Goal: Task Accomplishment & Management: Manage account settings

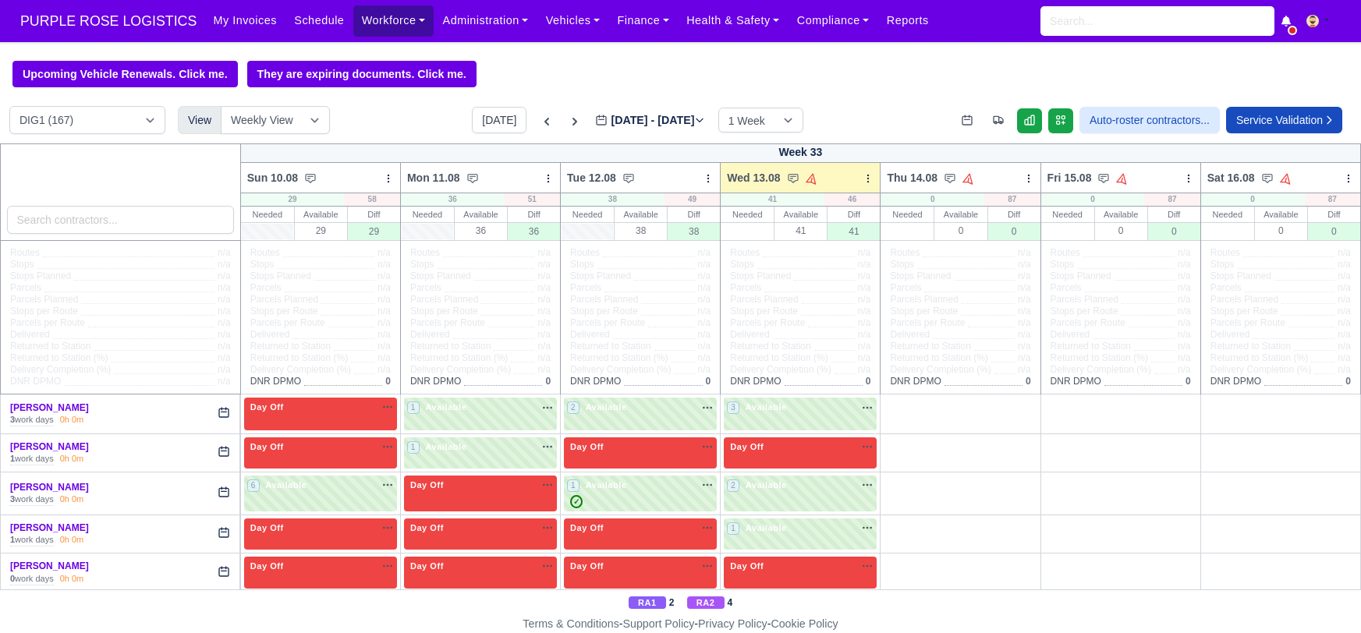
click at [362, 18] on link "Workforce" at bounding box center [393, 20] width 81 height 30
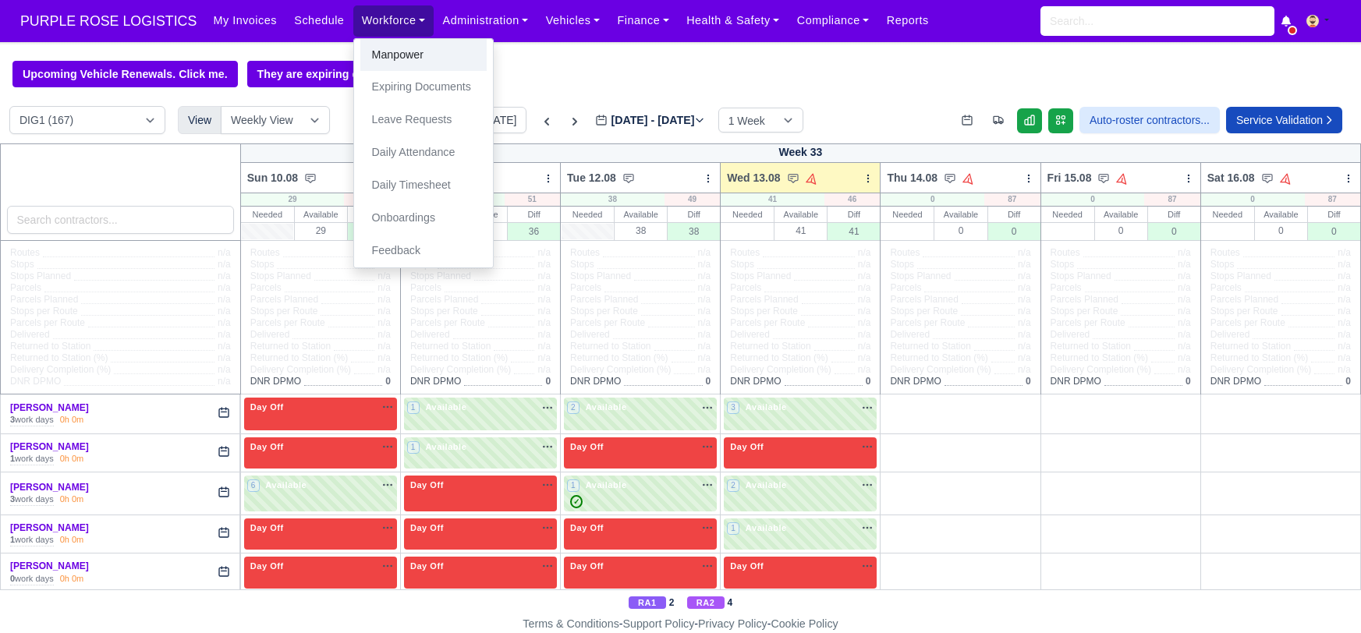
click at [374, 49] on link "Manpower" at bounding box center [423, 55] width 126 height 33
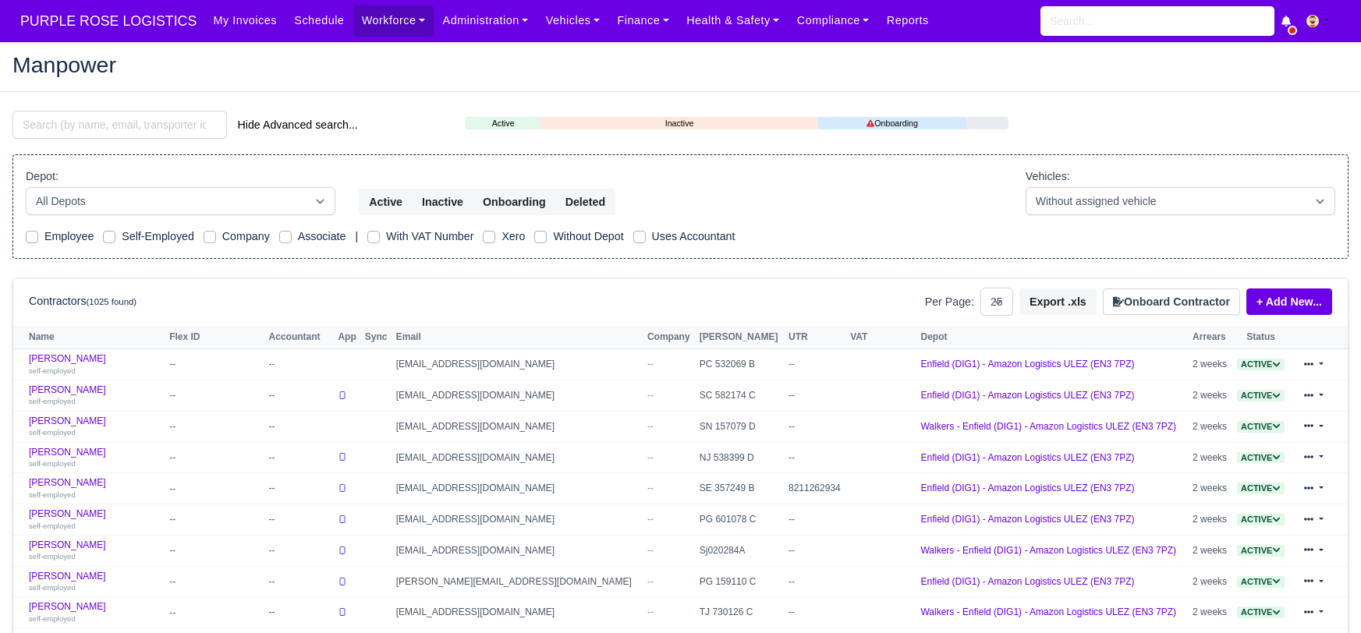
select select "25"
drag, startPoint x: 187, startPoint y: 125, endPoint x: 165, endPoint y: 138, distance: 25.6
click at [179, 130] on input "search" at bounding box center [119, 125] width 215 height 28
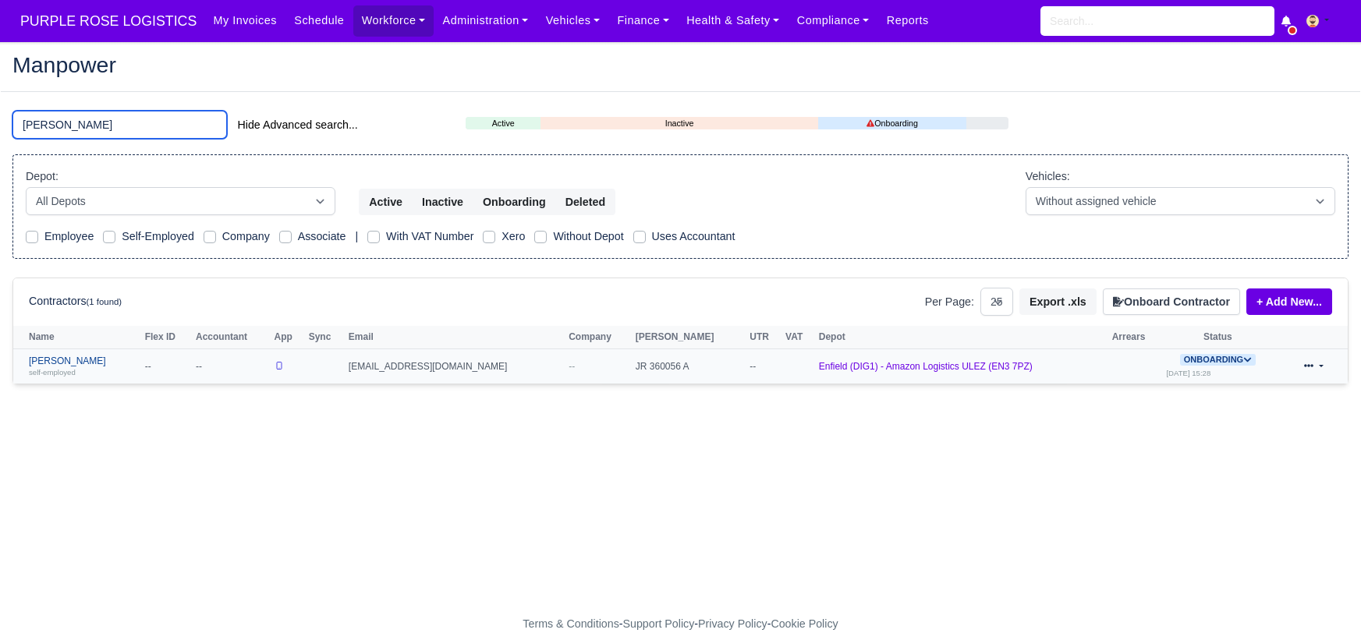
type input "usmani"
click at [55, 360] on link "Imran Usmani self-employed" at bounding box center [83, 367] width 108 height 23
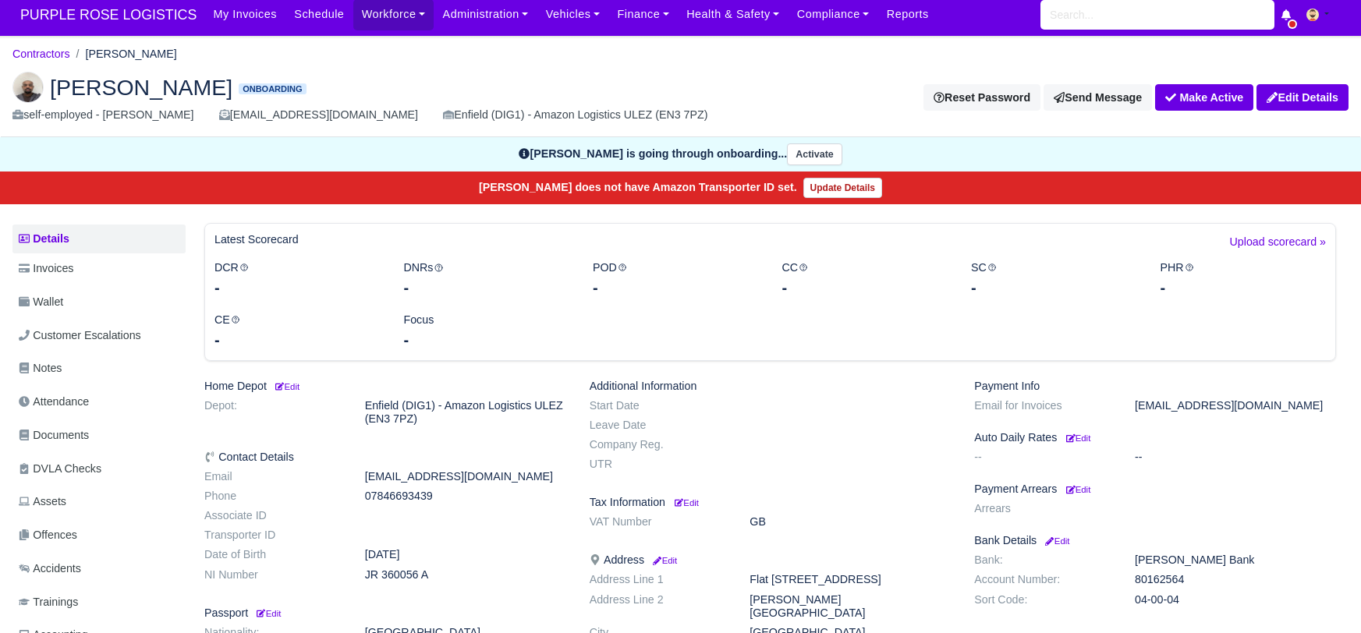
scroll to position [7, 0]
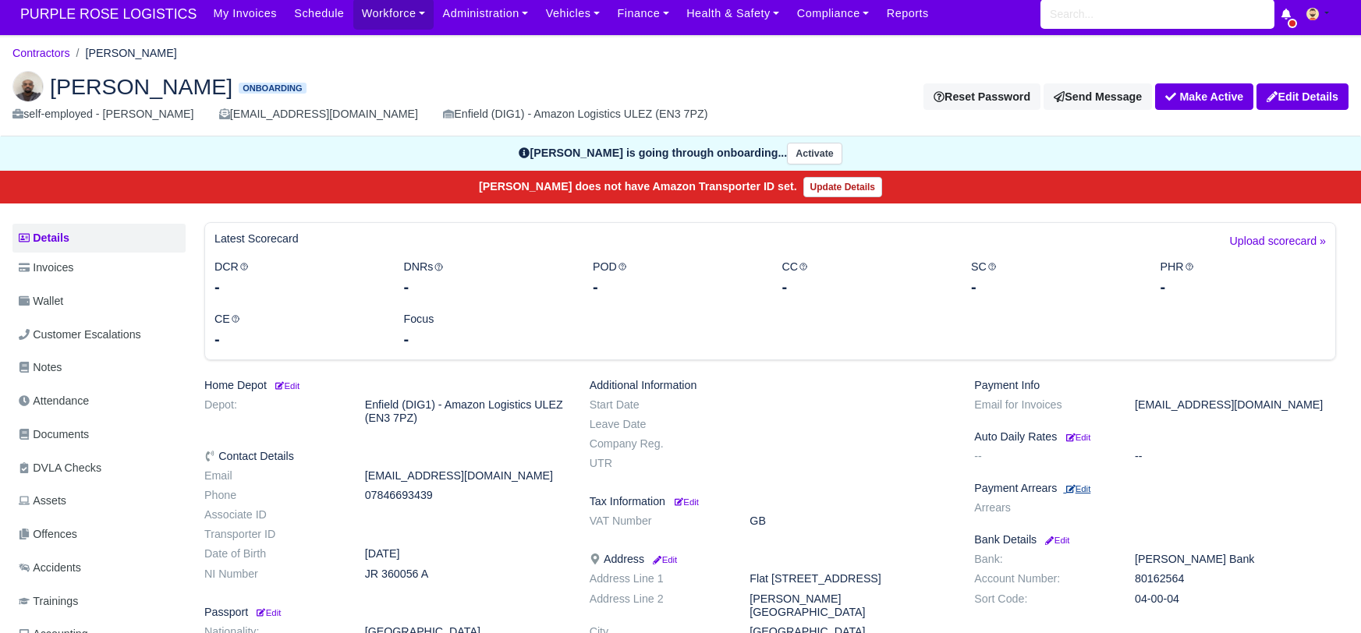
click at [1084, 488] on small "Edit" at bounding box center [1078, 488] width 24 height 9
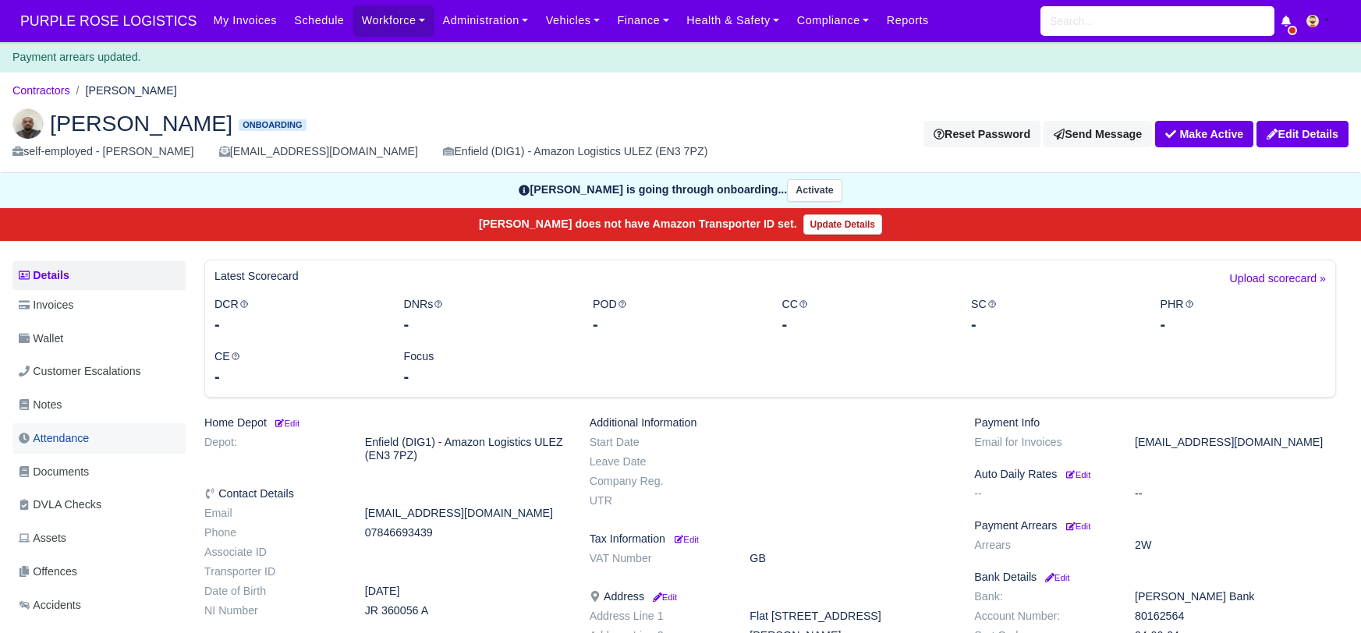
click at [55, 439] on span "Attendance" at bounding box center [54, 439] width 70 height 18
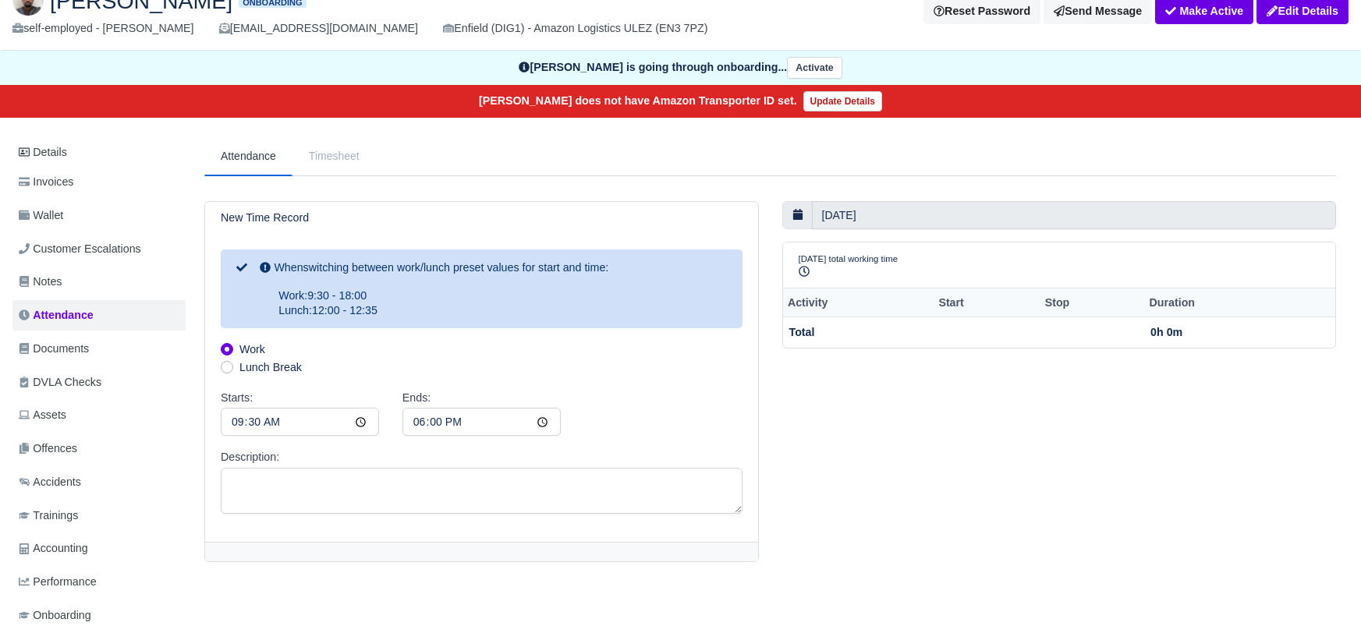
scroll to position [87, 0]
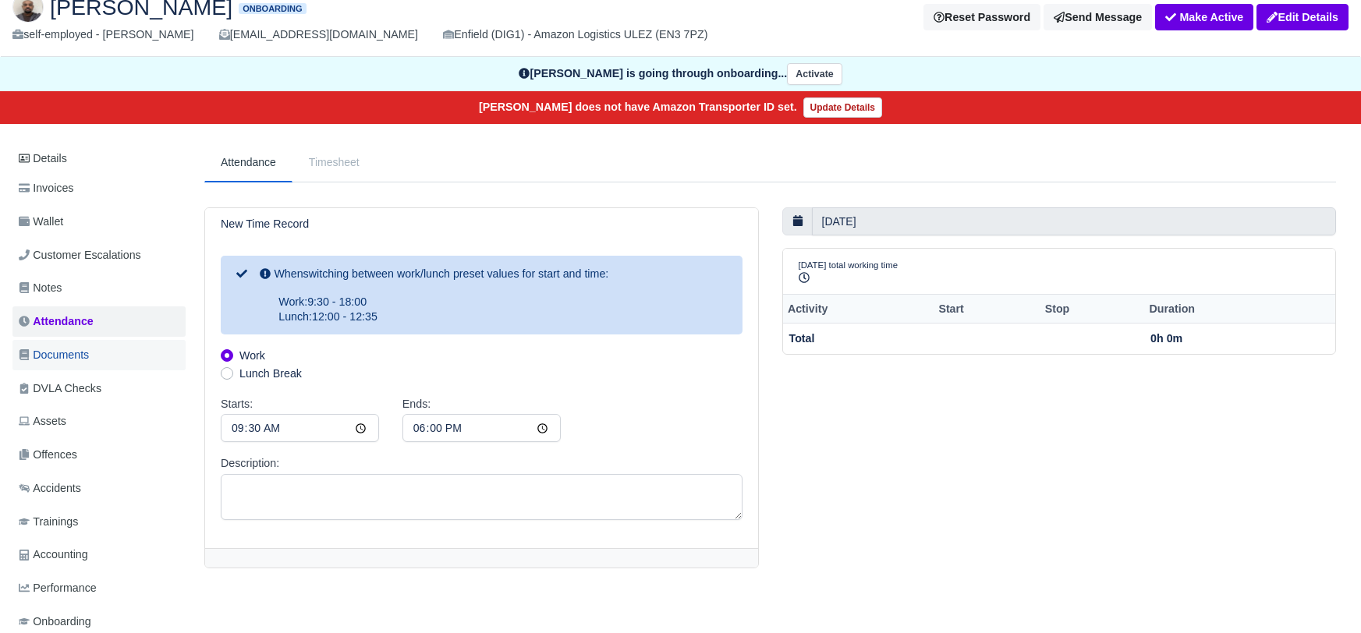
click at [49, 358] on span "Documents" at bounding box center [54, 355] width 70 height 18
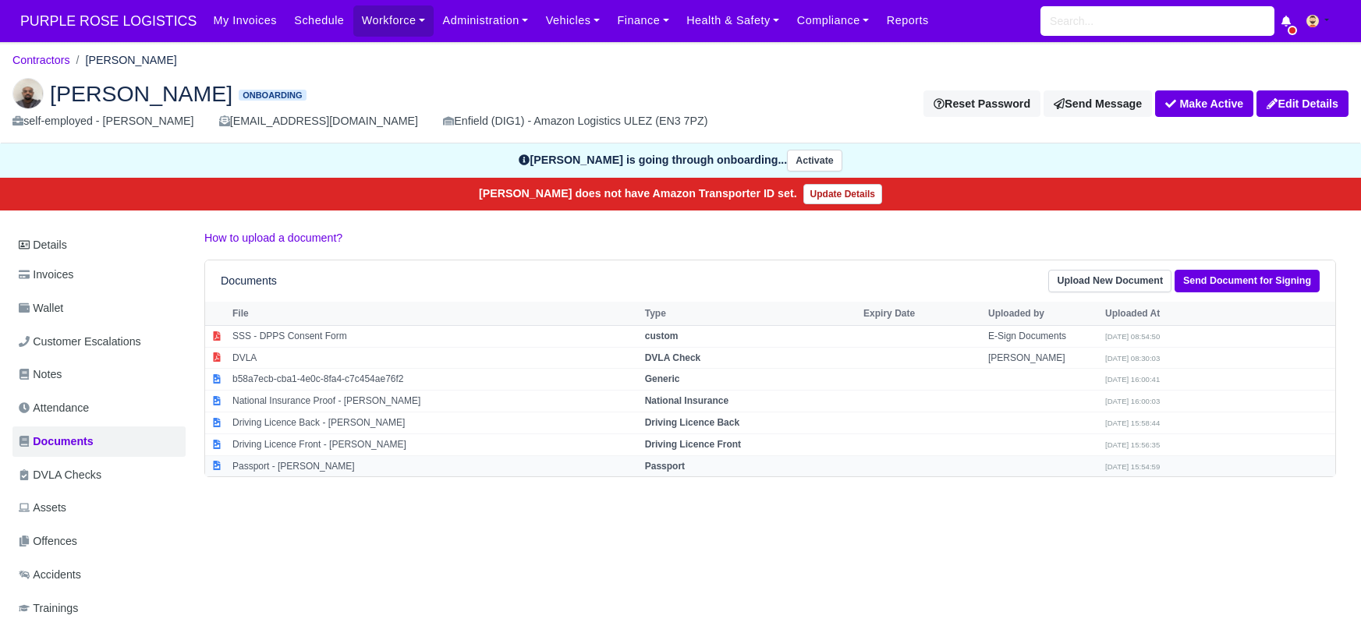
click at [665, 463] on strong "Passport" at bounding box center [665, 466] width 40 height 11
select select "passport"
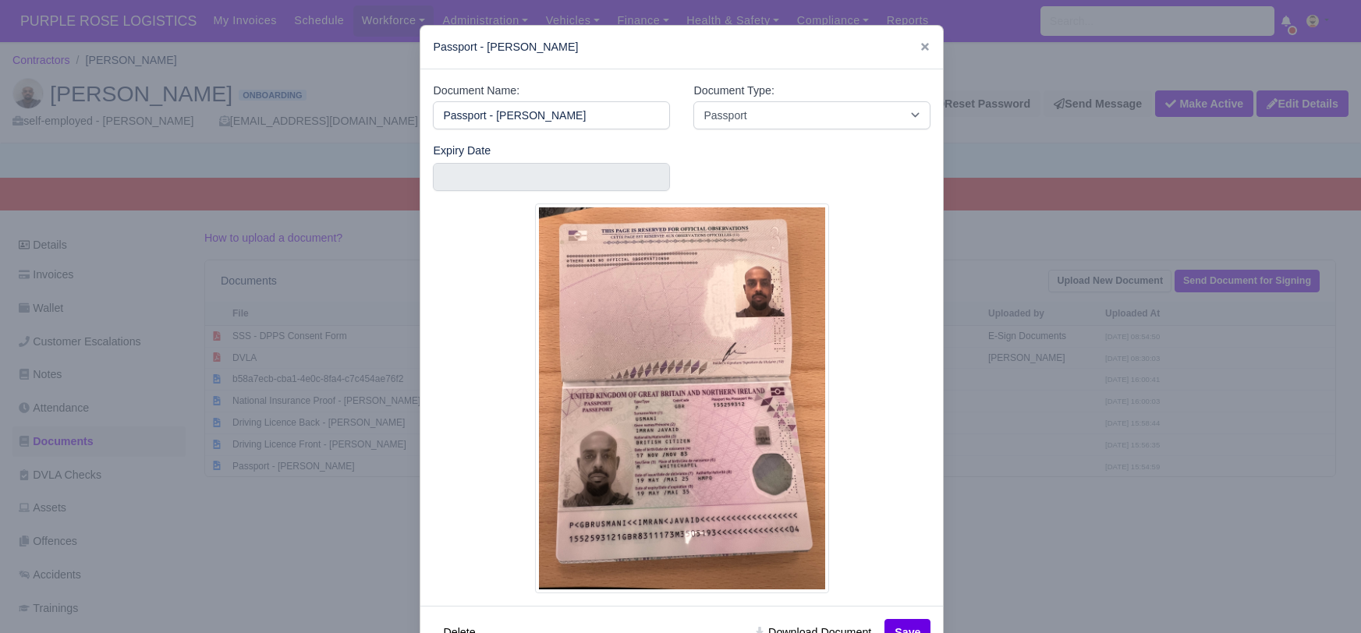
click at [995, 534] on div at bounding box center [680, 316] width 1361 height 633
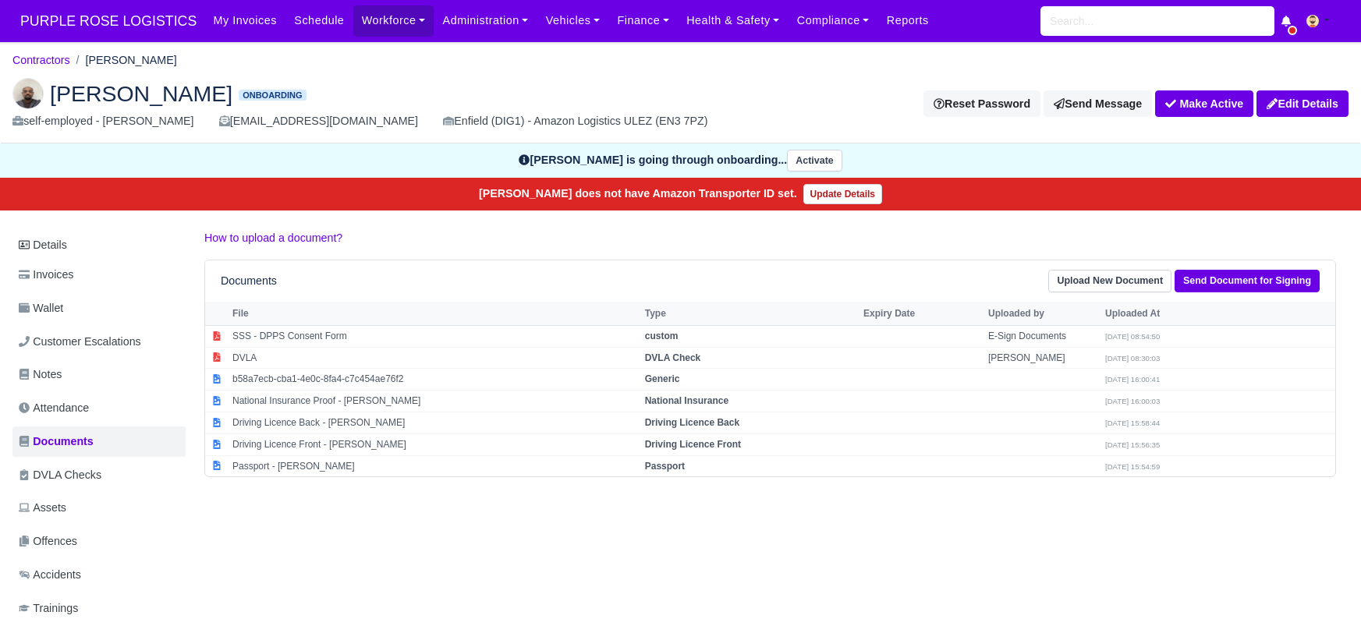
drag, startPoint x: 705, startPoint y: 445, endPoint x: 847, endPoint y: 491, distance: 149.0
click at [706, 445] on strong "Driving Licence Front" at bounding box center [693, 444] width 96 height 11
select select "driving-licence-front"
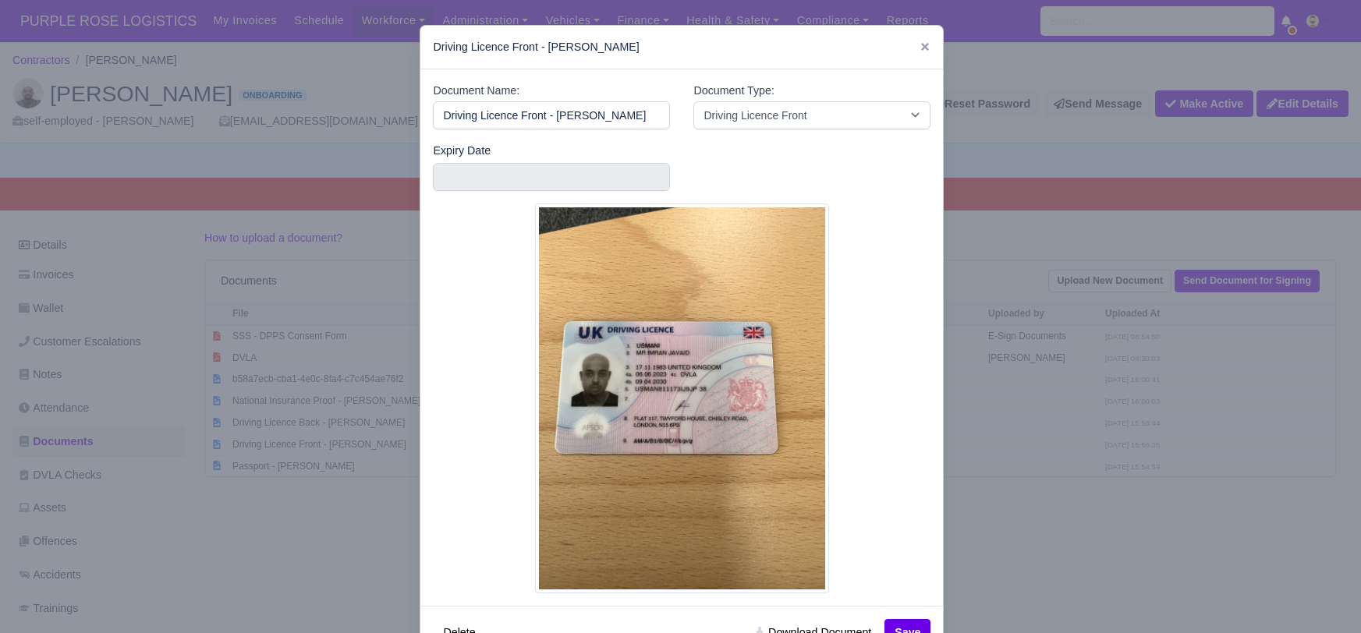
click at [1024, 534] on div at bounding box center [680, 316] width 1361 height 633
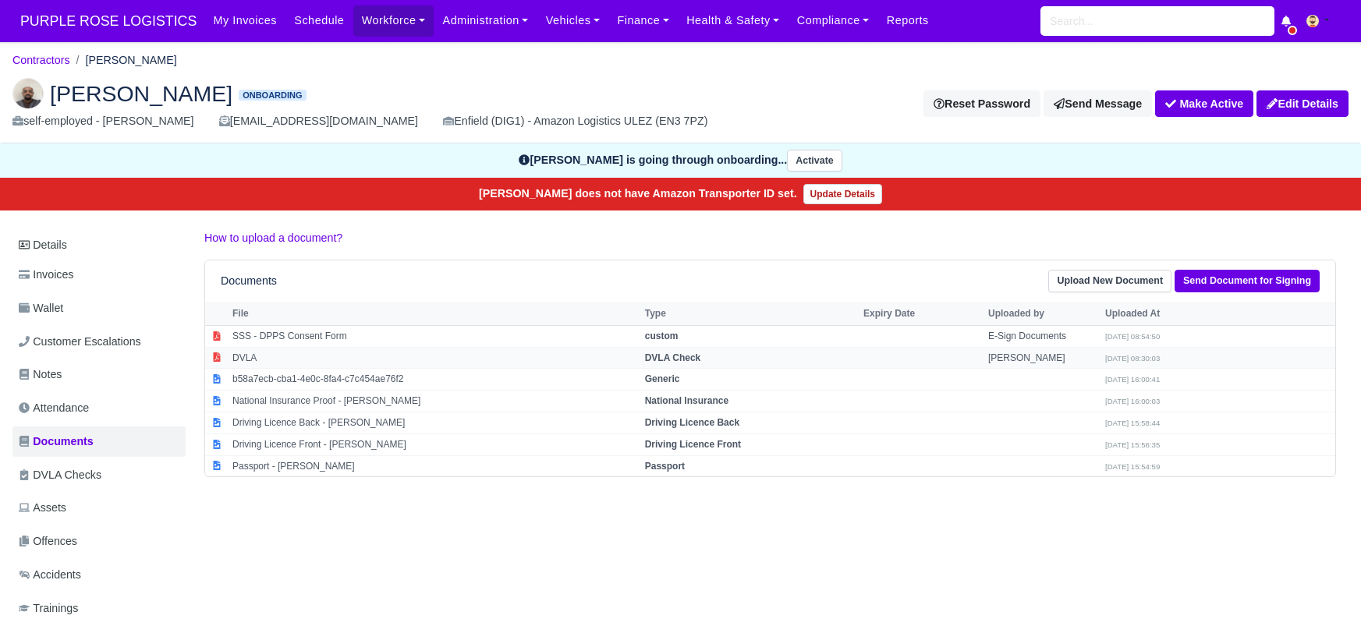
click at [672, 353] on strong "DVLA Check" at bounding box center [673, 358] width 56 height 11
select select "dvla-check"
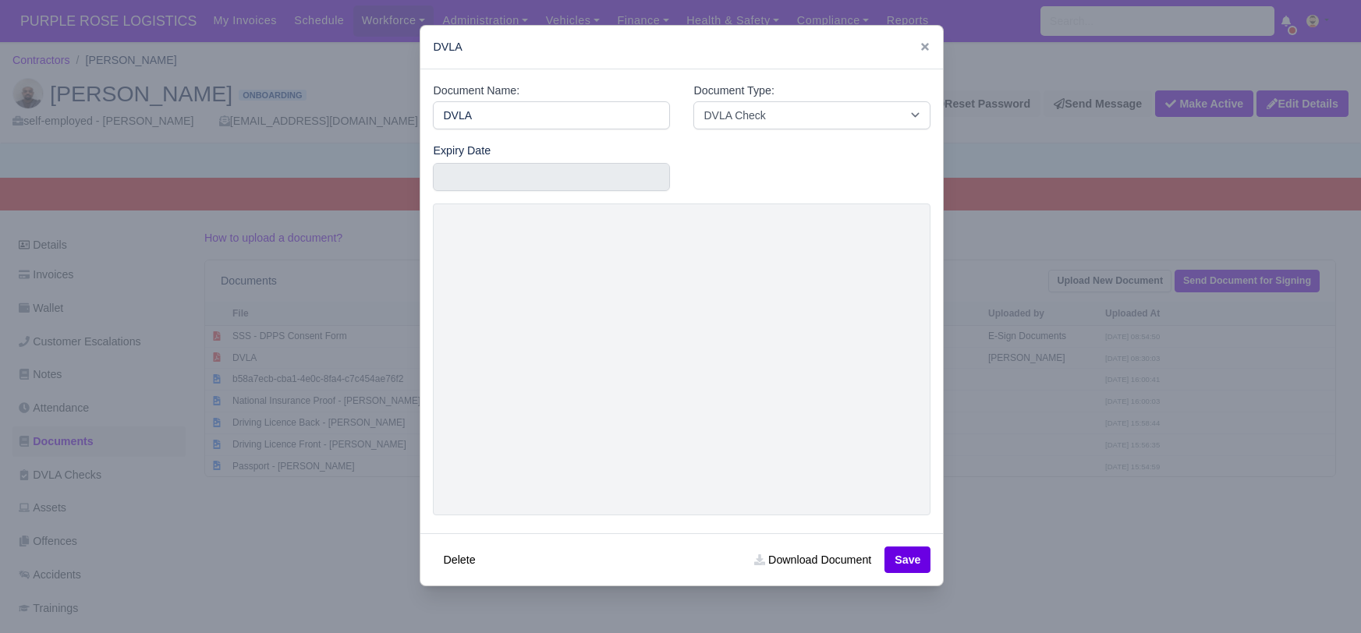
click at [1061, 550] on div at bounding box center [680, 316] width 1361 height 633
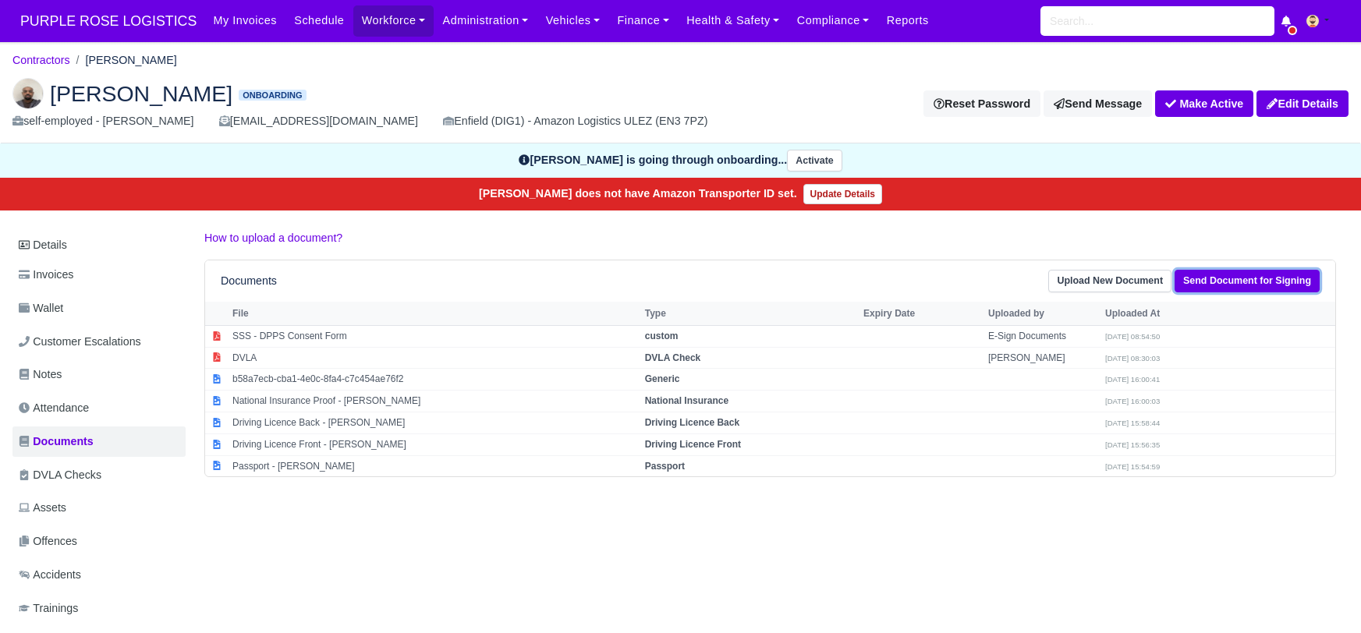
click at [1205, 288] on link "Send Document for Signing" at bounding box center [1247, 281] width 145 height 23
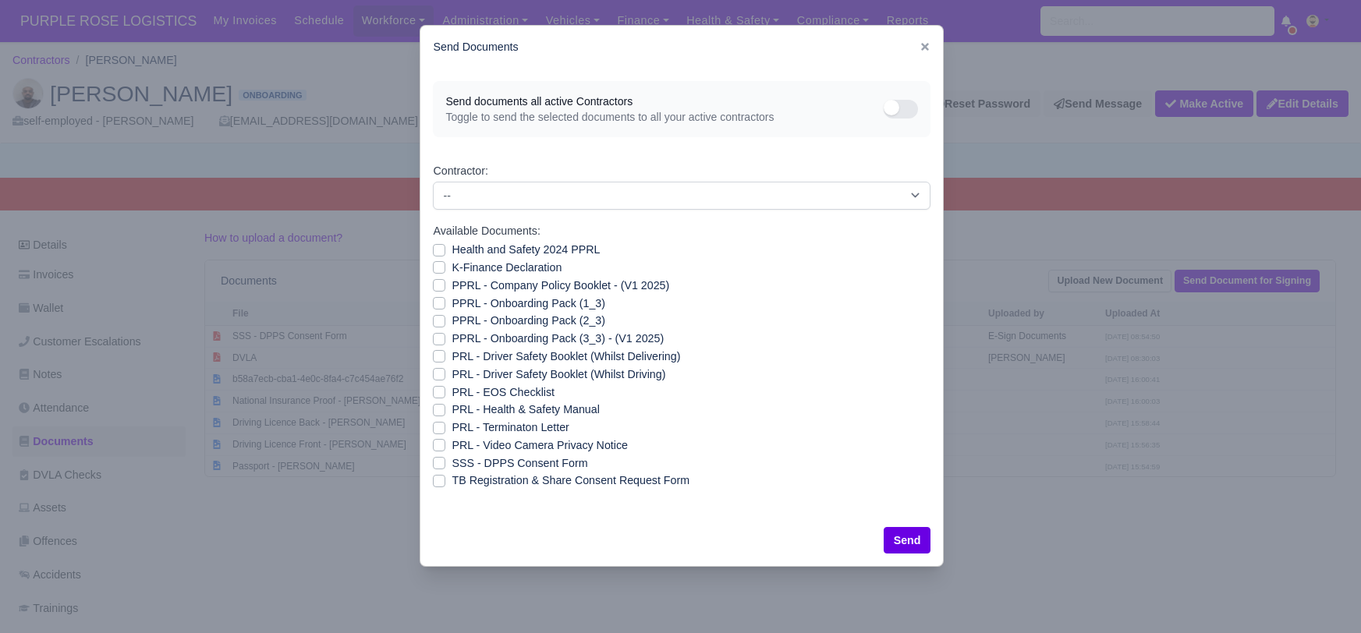
click at [452, 250] on label "Health and Safety 2024 PPRL" at bounding box center [526, 250] width 148 height 18
click at [436, 250] on input "Health and Safety 2024 PPRL" at bounding box center [439, 247] width 12 height 12
checkbox input "true"
click at [452, 264] on label "K-Finance Declaration" at bounding box center [507, 268] width 110 height 18
click at [434, 264] on input "K-Finance Declaration" at bounding box center [439, 265] width 12 height 12
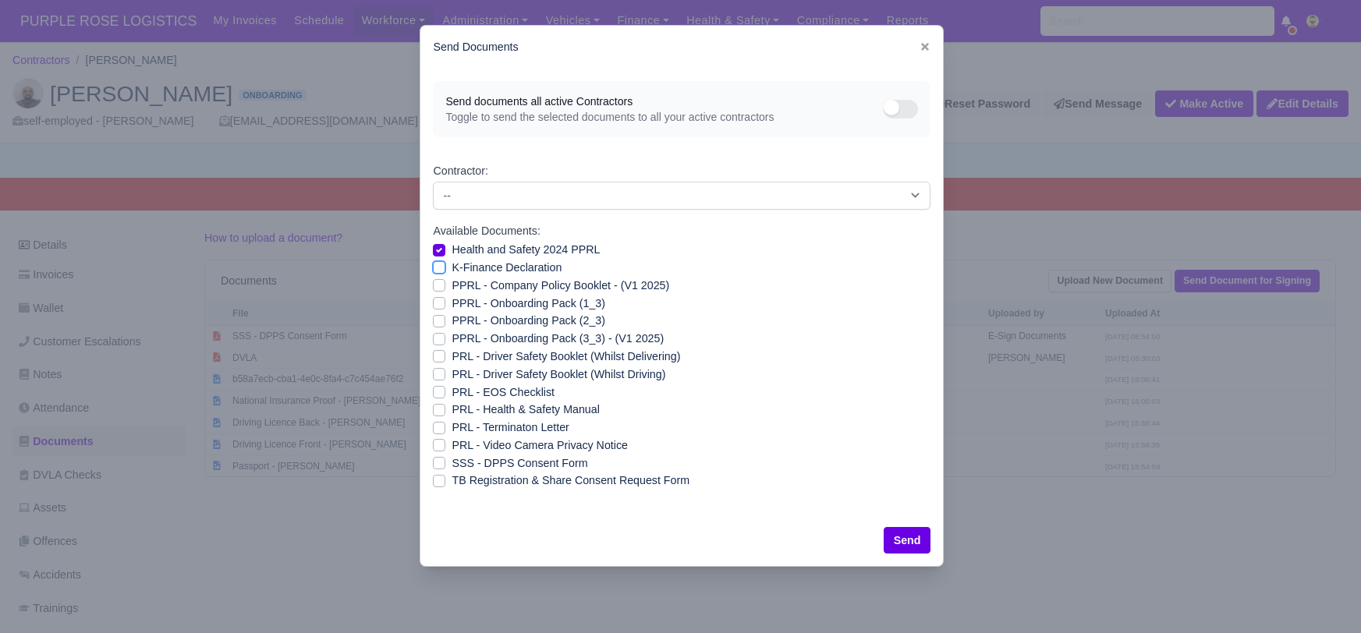
checkbox input "true"
click at [452, 285] on label "PPRL - Company Policy Booklet - (V1 2025)" at bounding box center [561, 286] width 218 height 18
click at [441, 285] on input "PPRL - Company Policy Booklet - (V1 2025)" at bounding box center [439, 283] width 12 height 12
checkbox input "true"
click at [452, 300] on label "PPRL - Onboarding Pack (1_3)" at bounding box center [528, 304] width 153 height 18
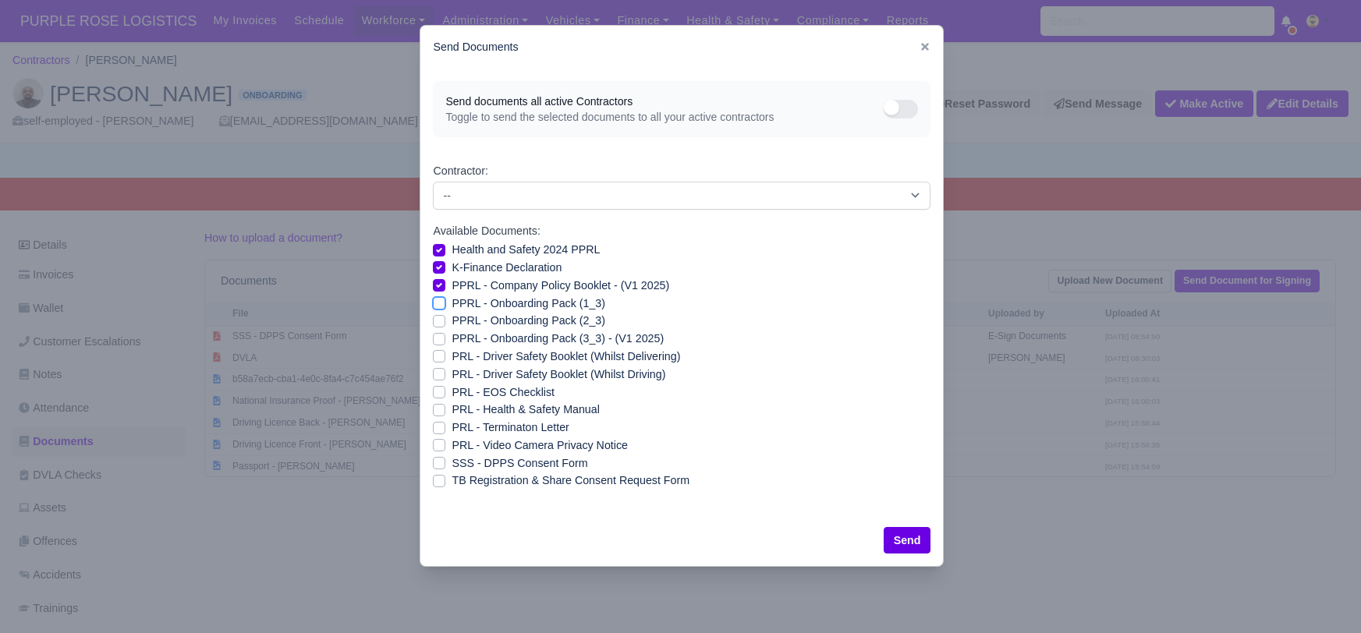
click at [438, 300] on input "PPRL - Onboarding Pack (1_3)" at bounding box center [439, 301] width 12 height 12
checkbox input "true"
drag, startPoint x: 435, startPoint y: 321, endPoint x: 438, endPoint y: 328, distance: 8.1
click at [452, 321] on label "PPRL - Onboarding Pack (2_3)" at bounding box center [528, 321] width 153 height 18
click at [435, 321] on input "PPRL - Onboarding Pack (2_3)" at bounding box center [439, 318] width 12 height 12
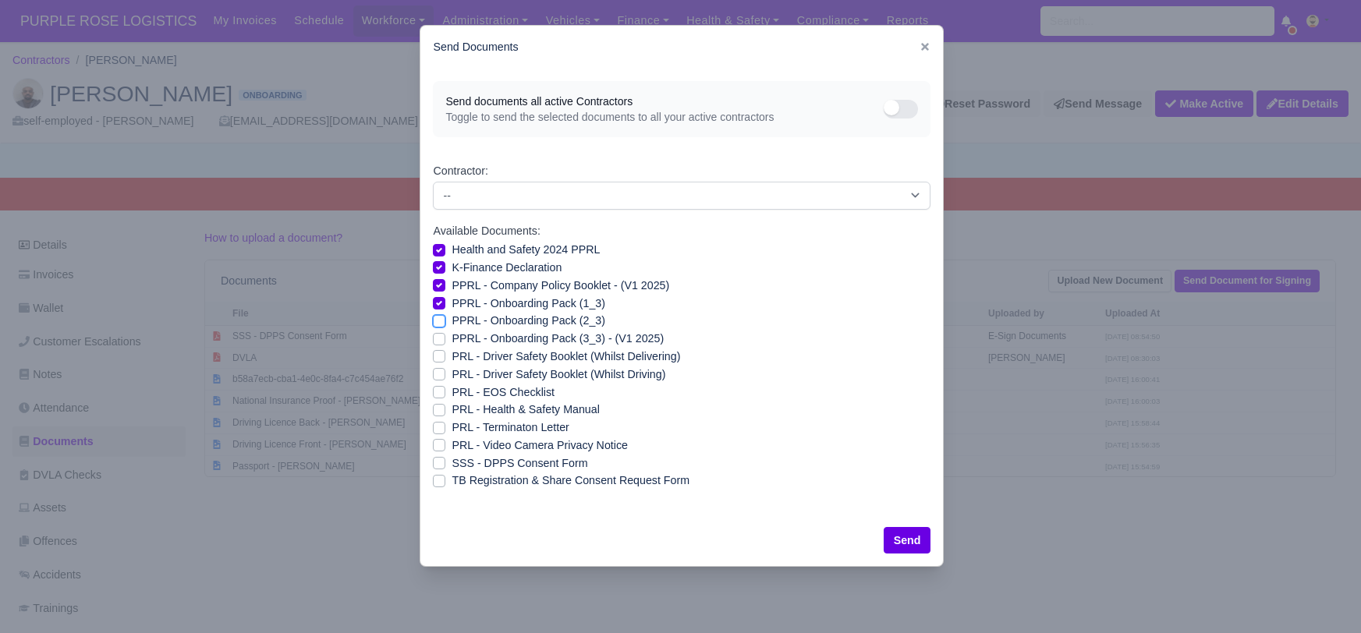
checkbox input "true"
click at [452, 338] on label "PPRL - Onboarding Pack (3_3) - (V1 2025)" at bounding box center [558, 339] width 212 height 18
click at [437, 338] on input "PPRL - Onboarding Pack (3_3) - (V1 2025)" at bounding box center [439, 336] width 12 height 12
checkbox input "true"
click at [452, 356] on label "PRL - Driver Safety Booklet (Whilst Delivering)" at bounding box center [566, 357] width 229 height 18
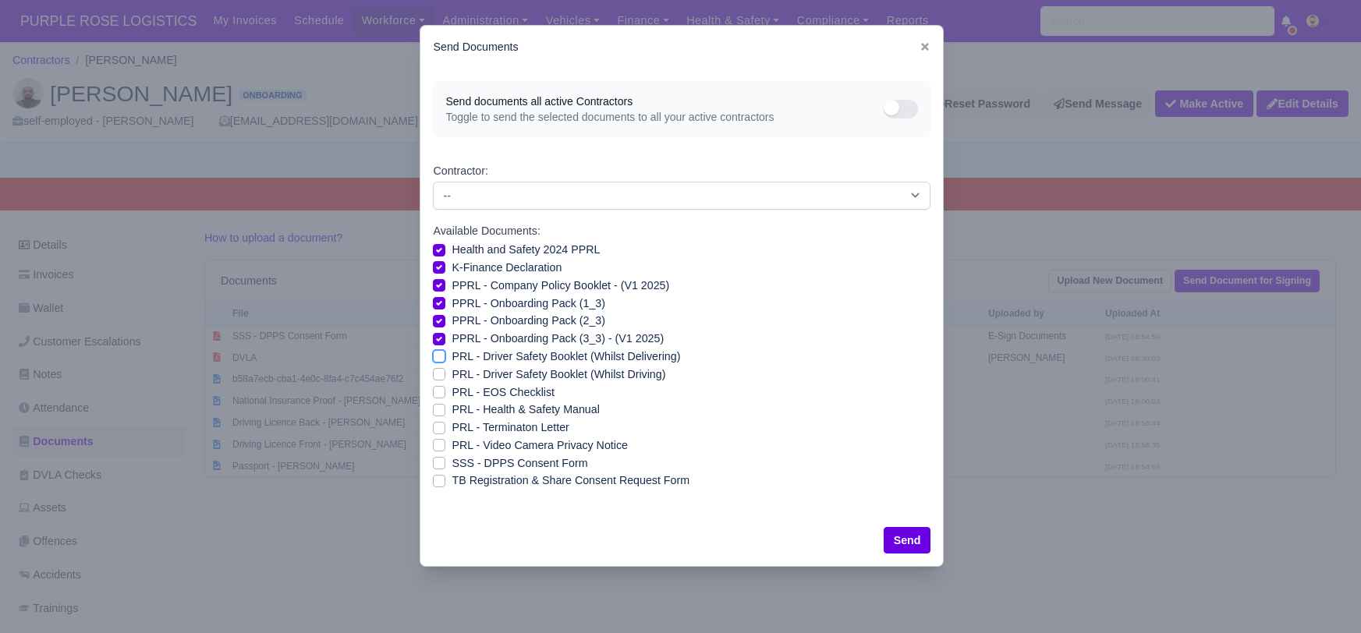
click at [435, 356] on input "PRL - Driver Safety Booklet (Whilst Delivering)" at bounding box center [439, 354] width 12 height 12
checkbox input "true"
click at [452, 367] on label "PRL - Driver Safety Booklet (Whilst Driving)" at bounding box center [559, 375] width 214 height 18
click at [437, 367] on input "PRL - Driver Safety Booklet (Whilst Driving)" at bounding box center [439, 372] width 12 height 12
checkbox input "true"
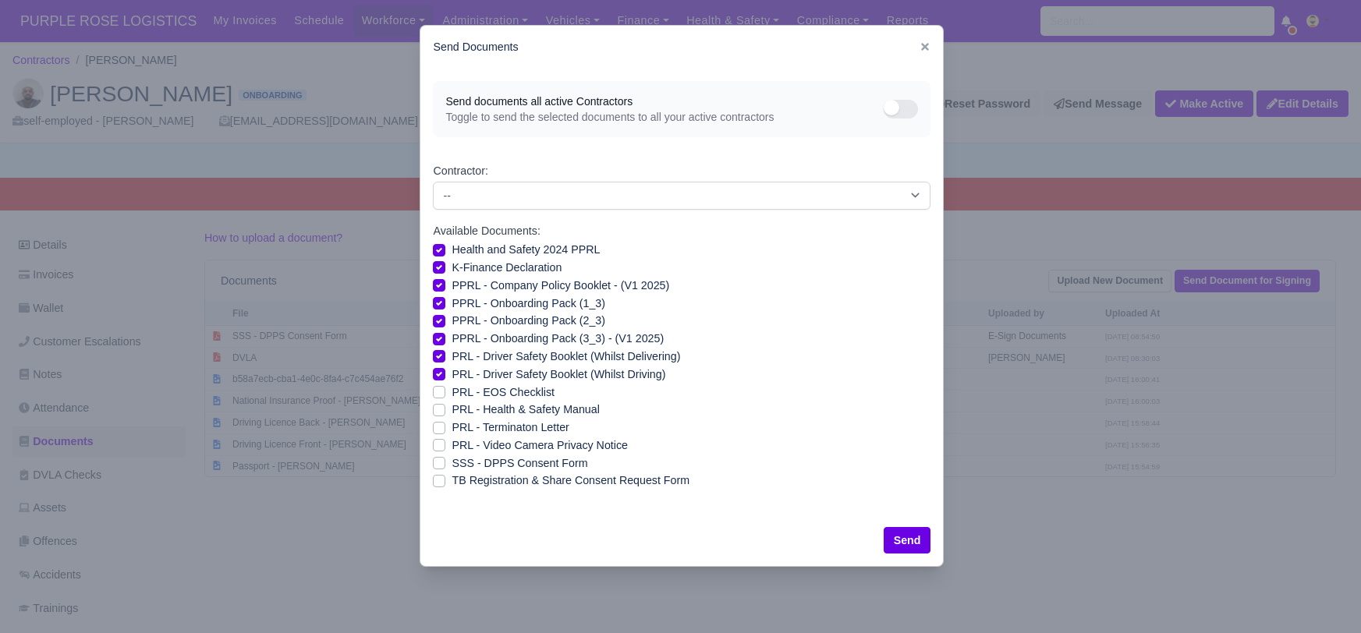
click at [452, 407] on label "PRL - Health & Safety Manual" at bounding box center [525, 410] width 147 height 18
click at [434, 407] on input "PRL - Health & Safety Manual" at bounding box center [439, 407] width 12 height 12
checkbox input "true"
click at [452, 443] on label "PRL - Video Camera Privacy Notice" at bounding box center [540, 446] width 176 height 18
click at [436, 443] on input "PRL - Video Camera Privacy Notice" at bounding box center [439, 443] width 12 height 12
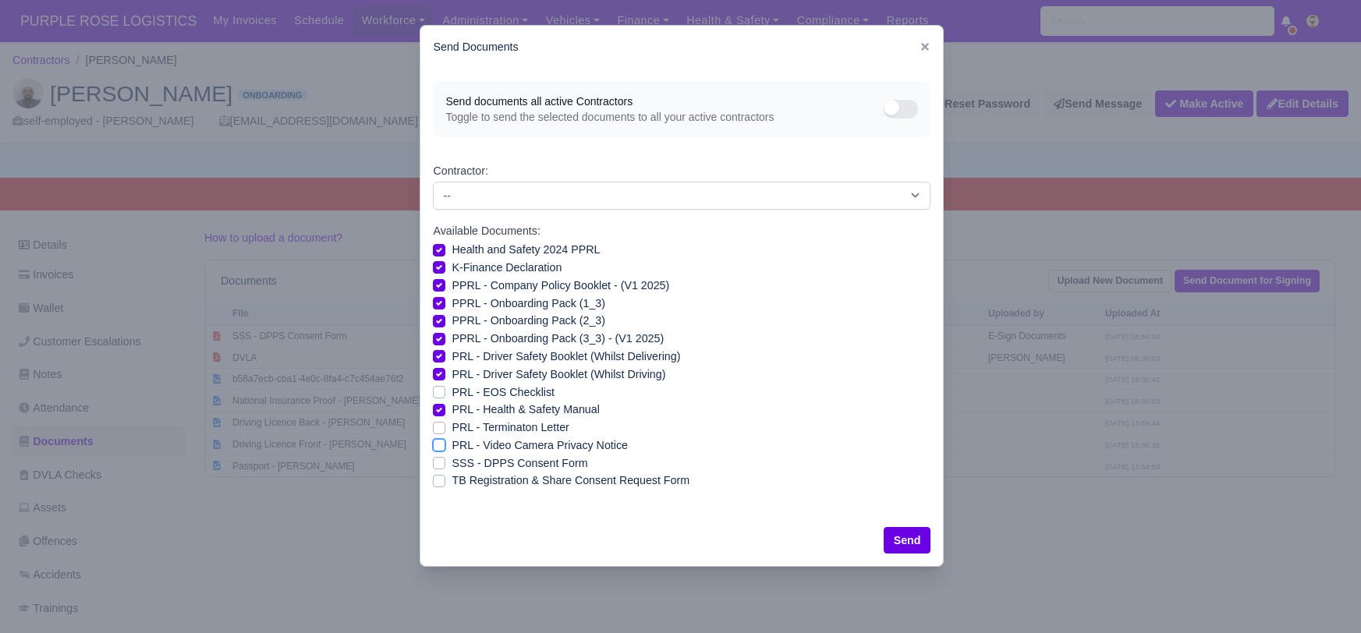
checkbox input "true"
click at [900, 537] on button "Send" at bounding box center [908, 540] width 48 height 27
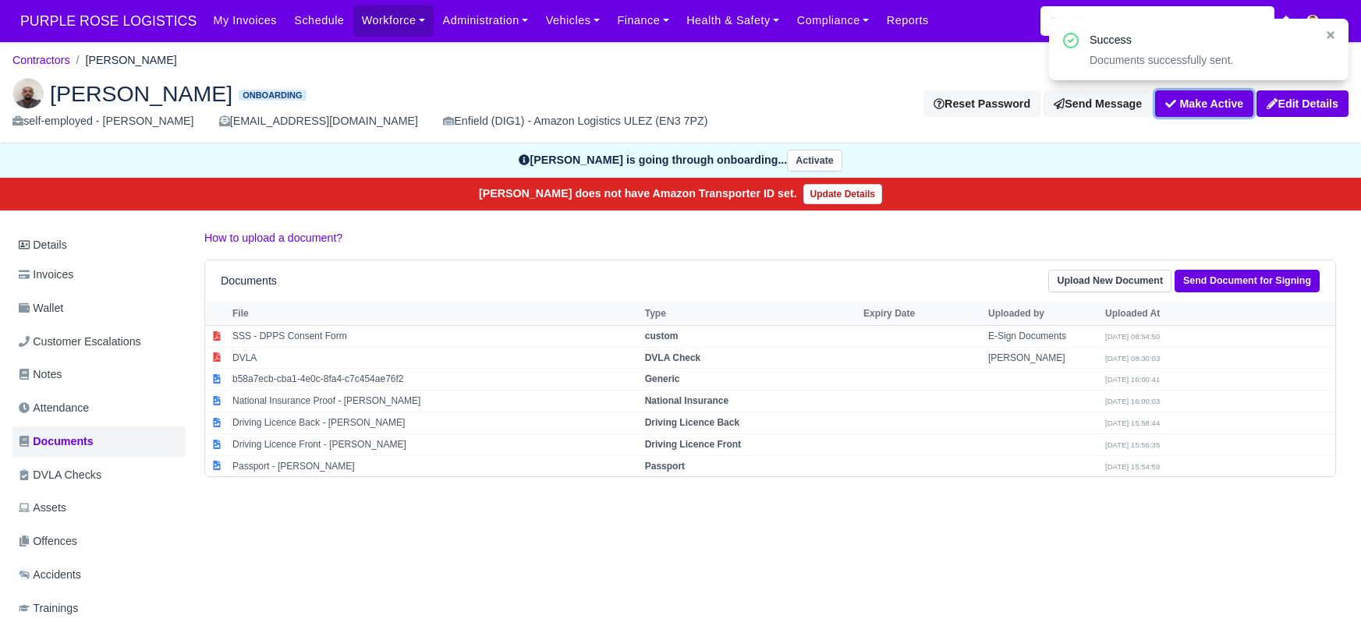
click at [1191, 105] on button "Make Active" at bounding box center [1204, 103] width 98 height 27
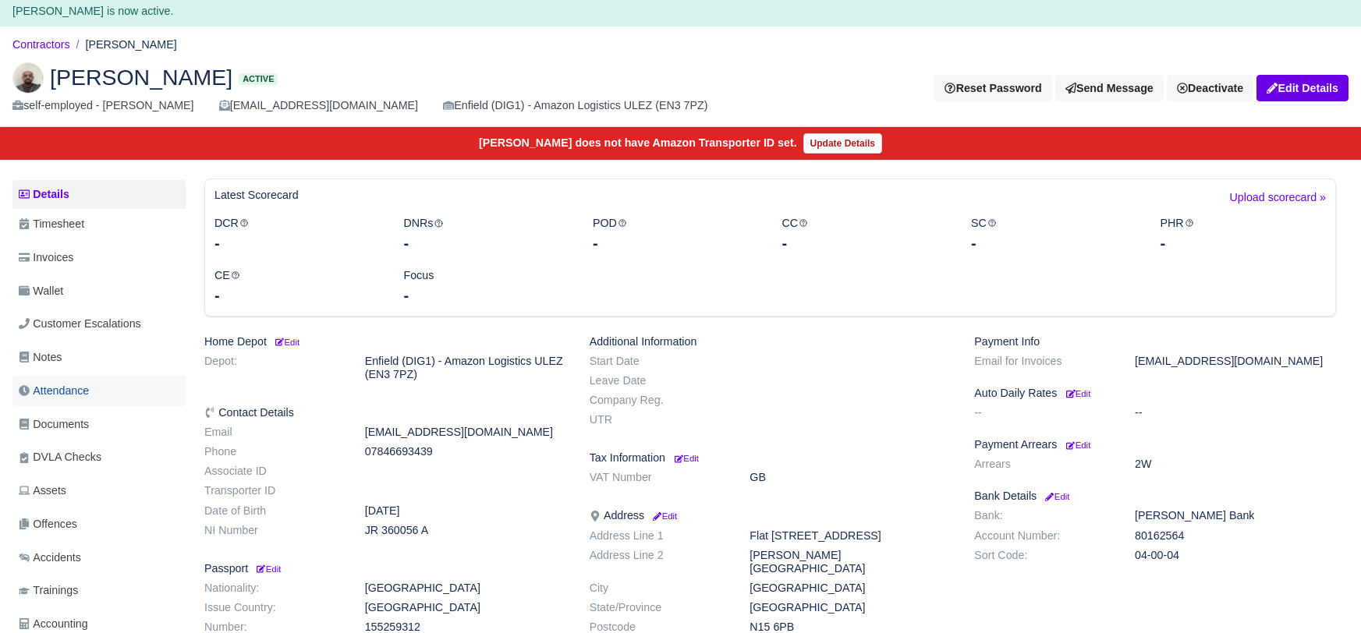
scroll to position [38, 0]
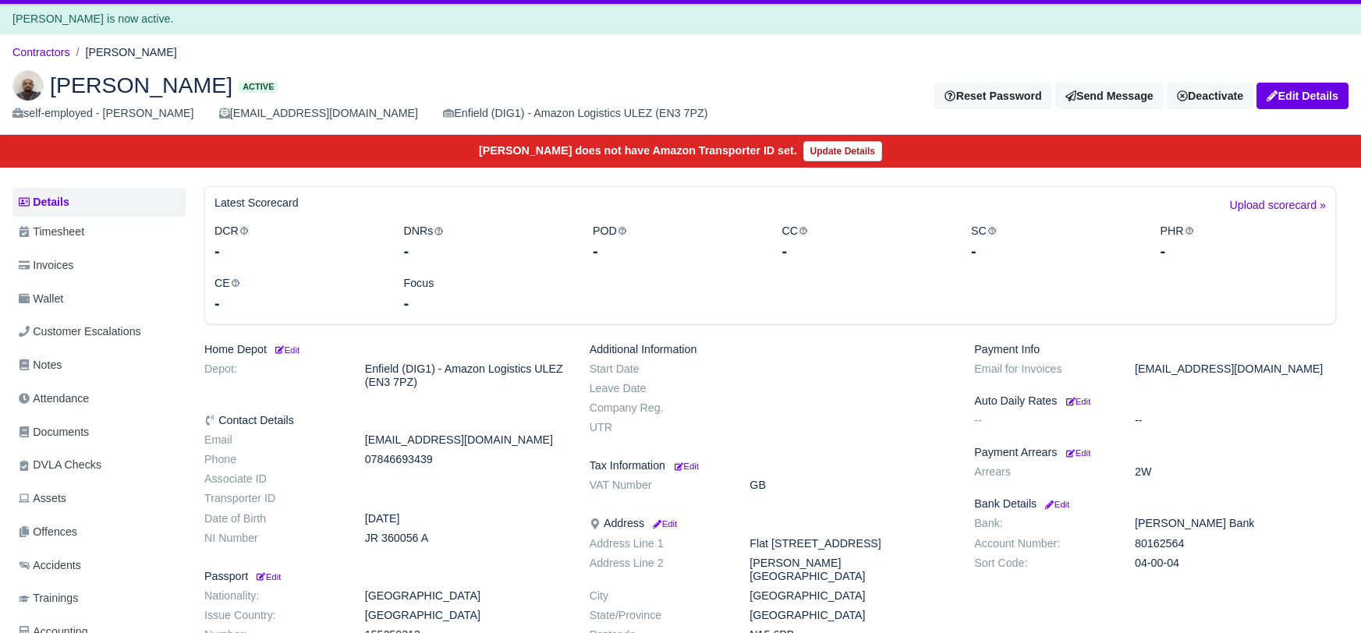
click at [615, 62] on div "[PERSON_NAME] Active self-employed - [PERSON_NAME] [EMAIL_ADDRESS][DOMAIN_NAME]…" at bounding box center [681, 97] width 1360 height 78
